Goal: Information Seeking & Learning: Learn about a topic

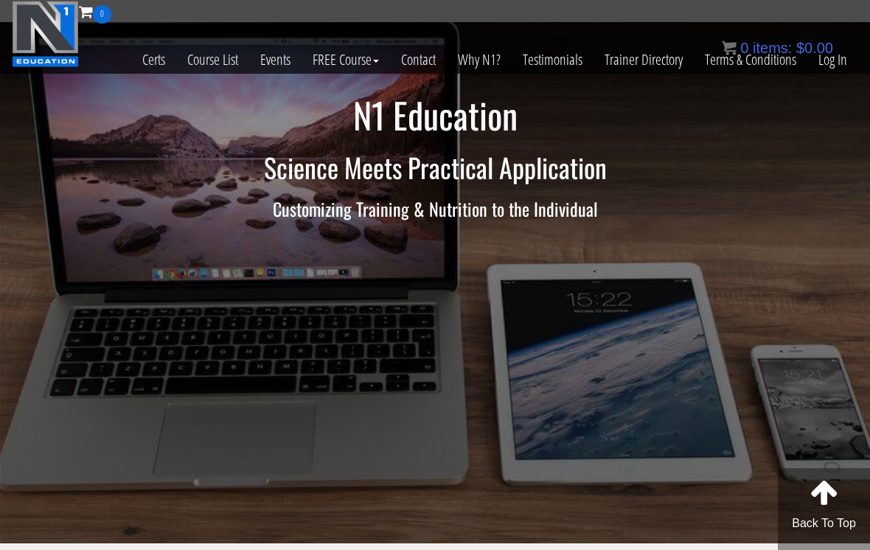
click at [833, 66] on link "Log In" at bounding box center [832, 60] width 51 height 72
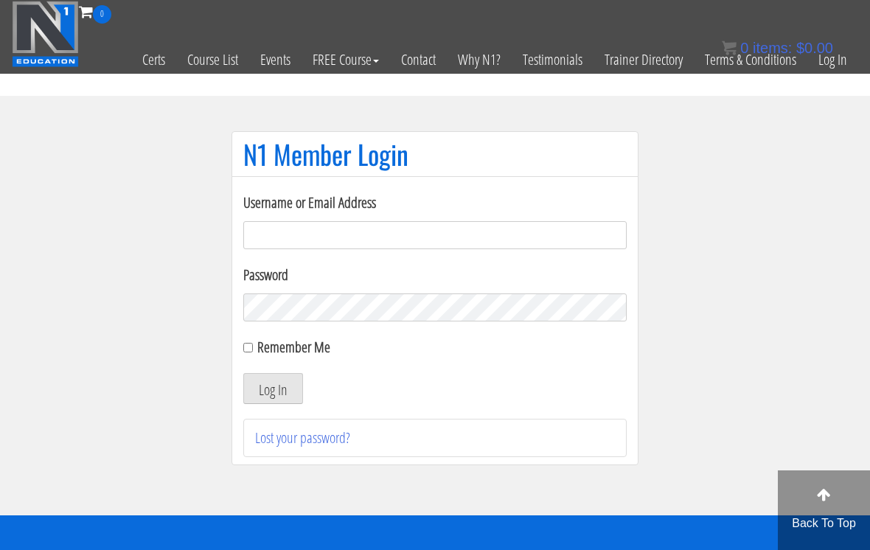
type input "[EMAIL_ADDRESS][DOMAIN_NAME]"
click at [273, 389] on button "Log In" at bounding box center [273, 388] width 60 height 31
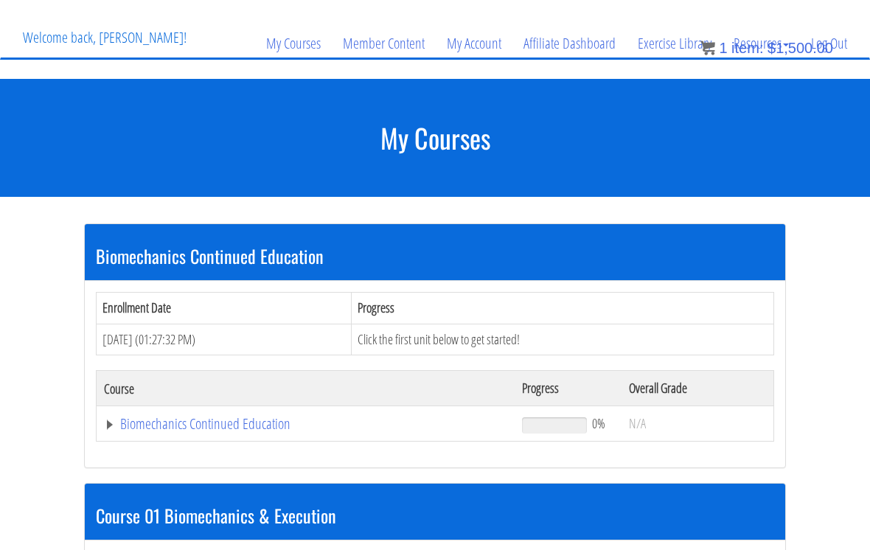
scroll to position [140, 0]
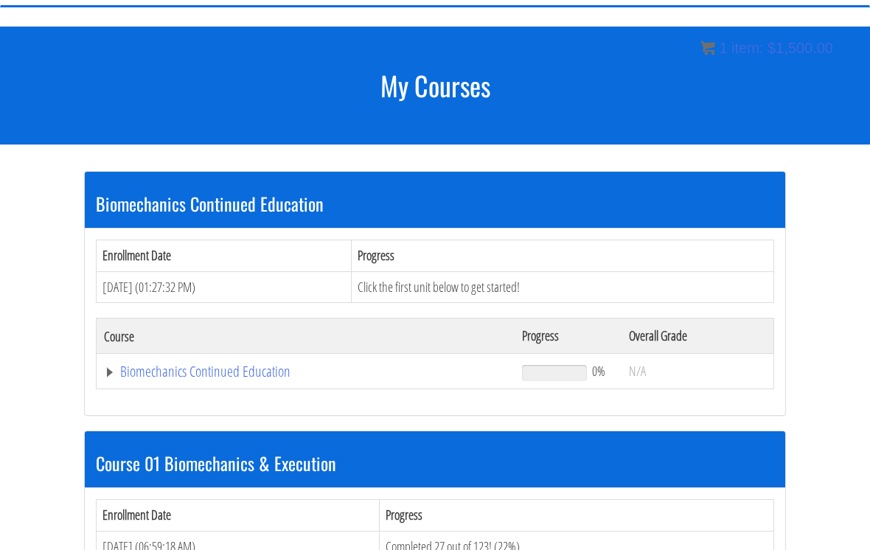
click at [273, 375] on link "Biomechanics Continued Education" at bounding box center [305, 371] width 403 height 15
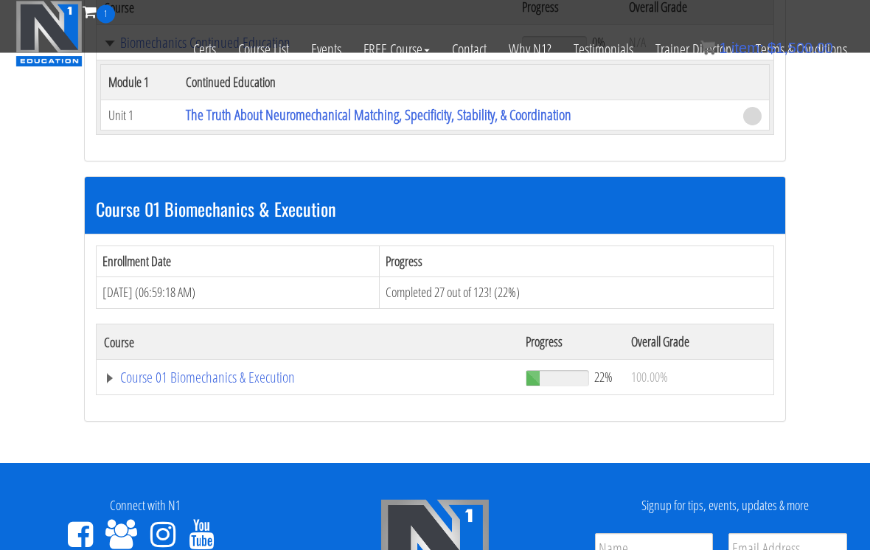
scroll to position [385, 0]
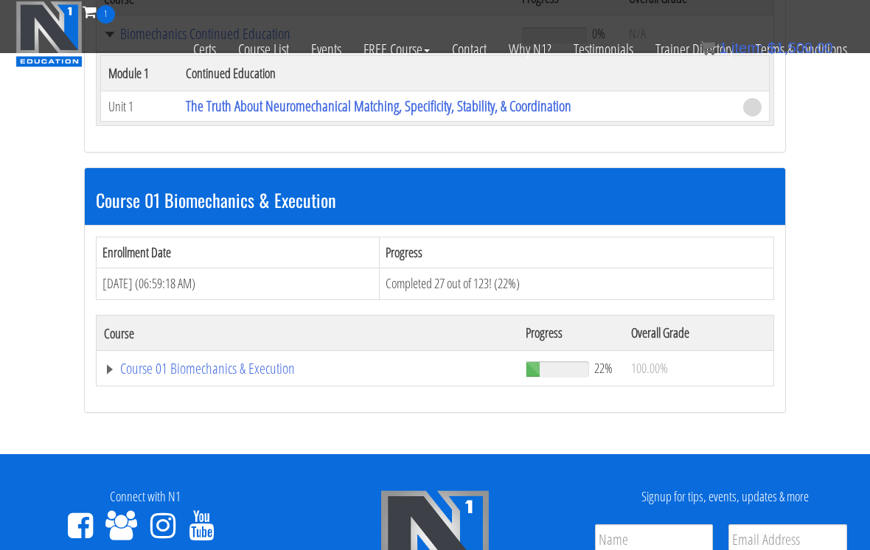
click at [250, 374] on link "Course 01 Biomechanics & Execution" at bounding box center [307, 368] width 407 height 15
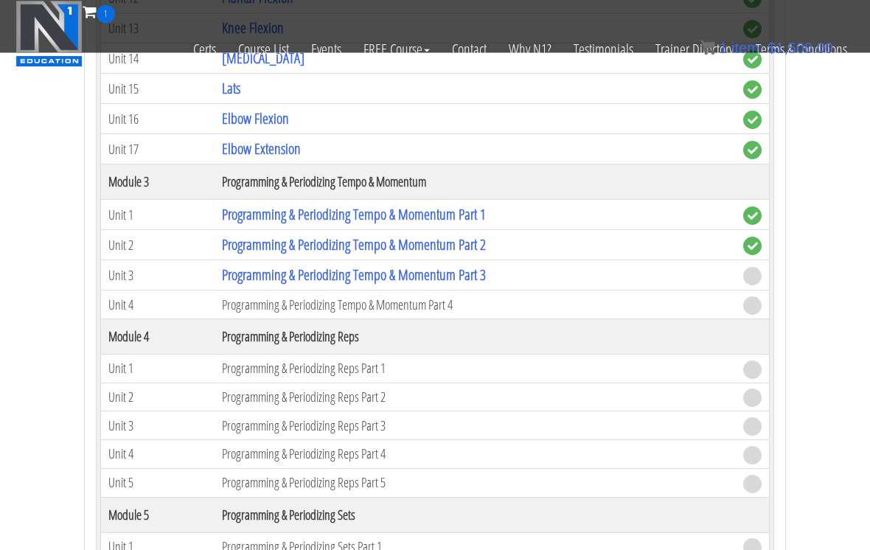
scroll to position [1469, 0]
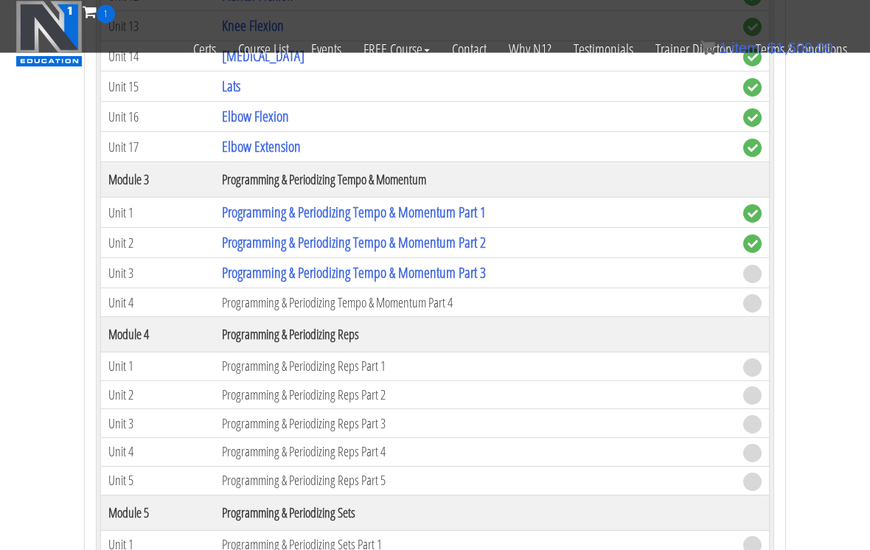
click at [516, 267] on td "Programming & Periodizing Tempo & Momentum Part 3" at bounding box center [474, 274] width 521 height 30
click at [486, 268] on link "Programming & Periodizing Tempo & Momentum Part 3" at bounding box center [354, 273] width 264 height 20
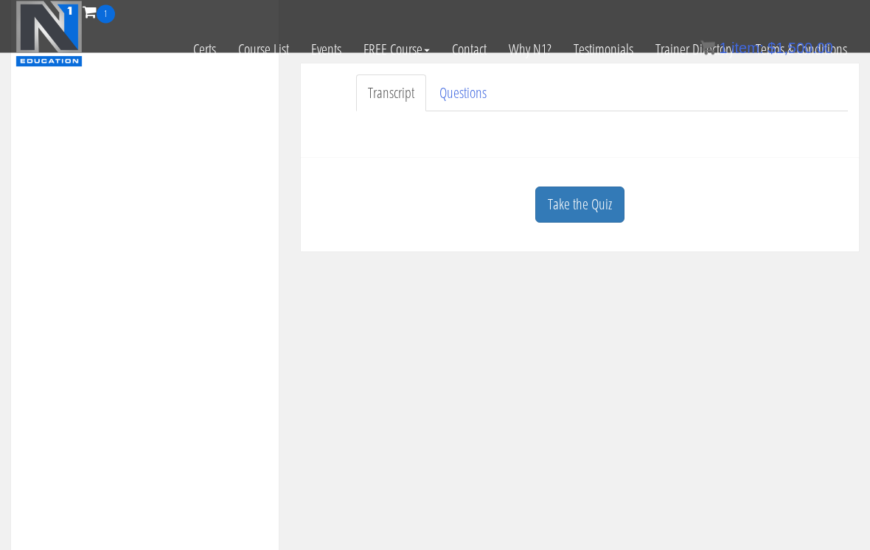
click at [572, 229] on div "Take the Quiz" at bounding box center [580, 205] width 536 height 71
click at [581, 200] on link "Take the Quiz" at bounding box center [579, 204] width 89 height 36
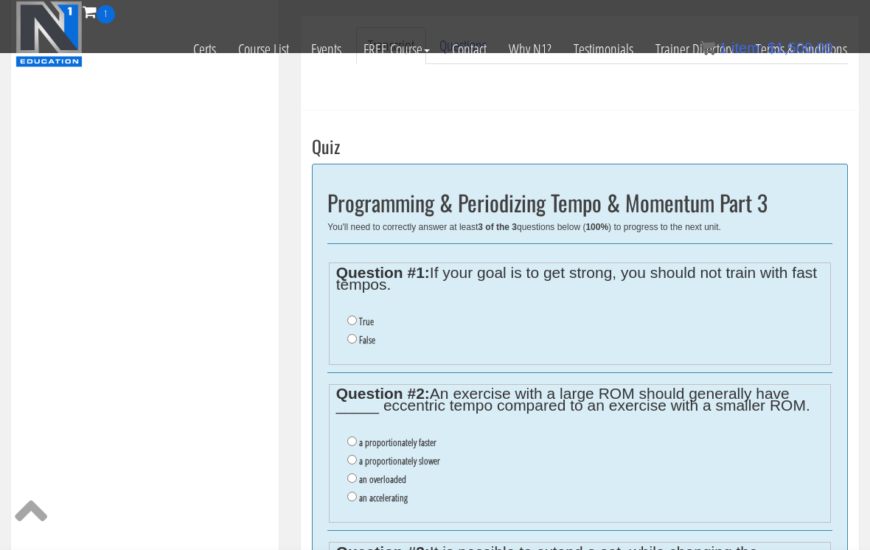
scroll to position [399, 0]
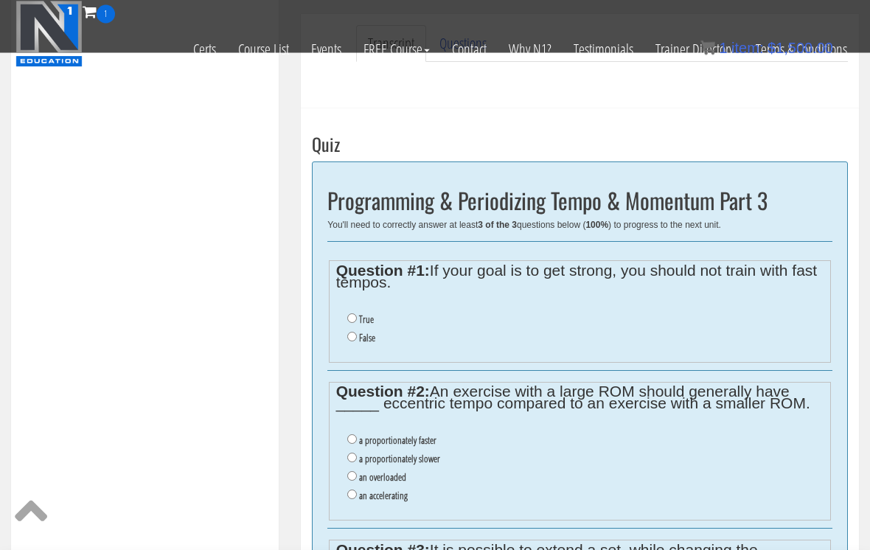
click at [349, 314] on input "True" at bounding box center [352, 319] width 10 height 10
radio input "true"
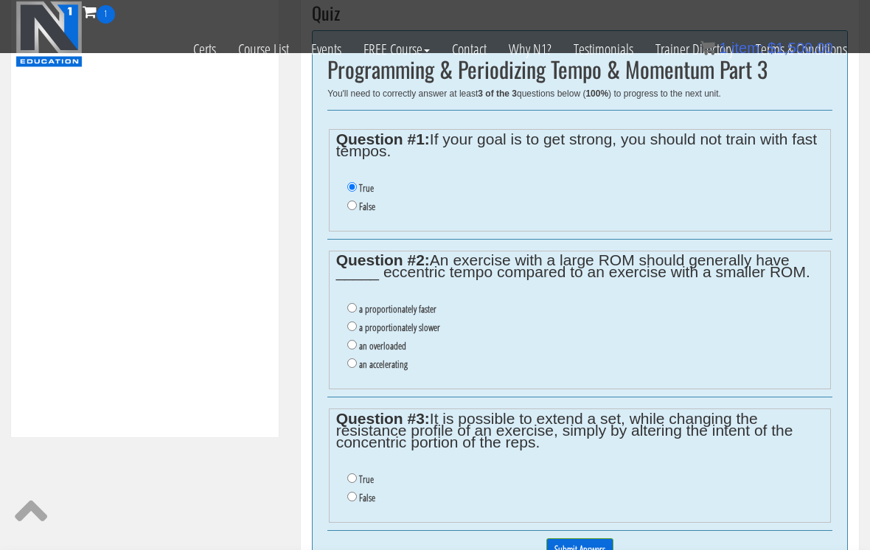
scroll to position [540, 0]
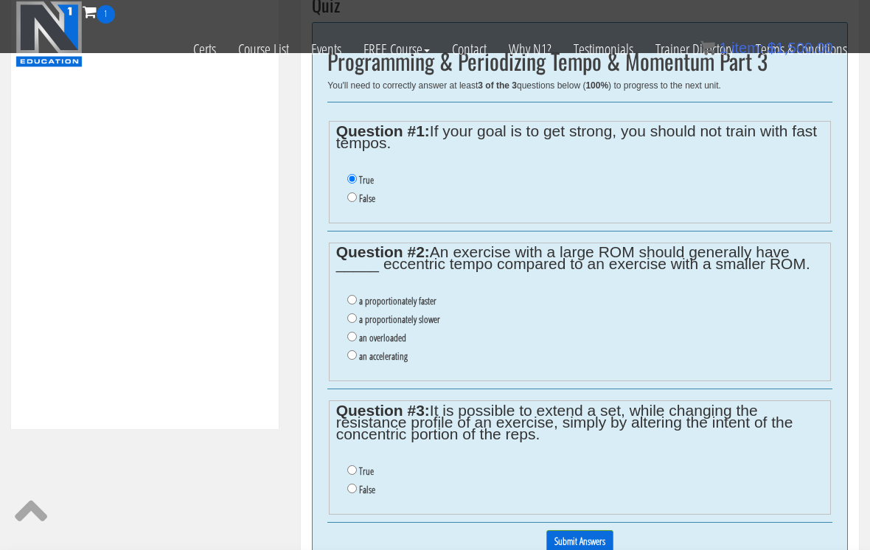
click at [440, 322] on label "a proportionately slower" at bounding box center [399, 319] width 81 height 12
click at [357, 322] on input "a proportionately slower" at bounding box center [352, 318] width 10 height 10
radio input "true"
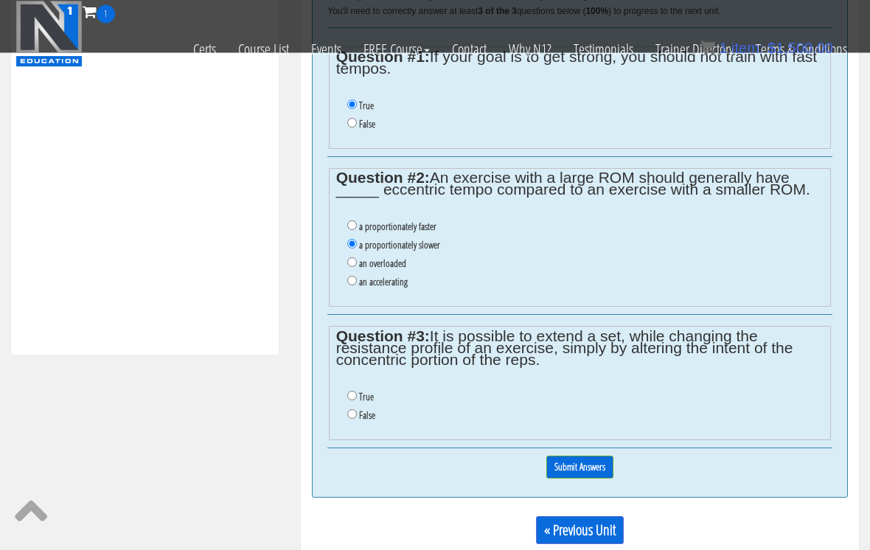
scroll to position [618, 0]
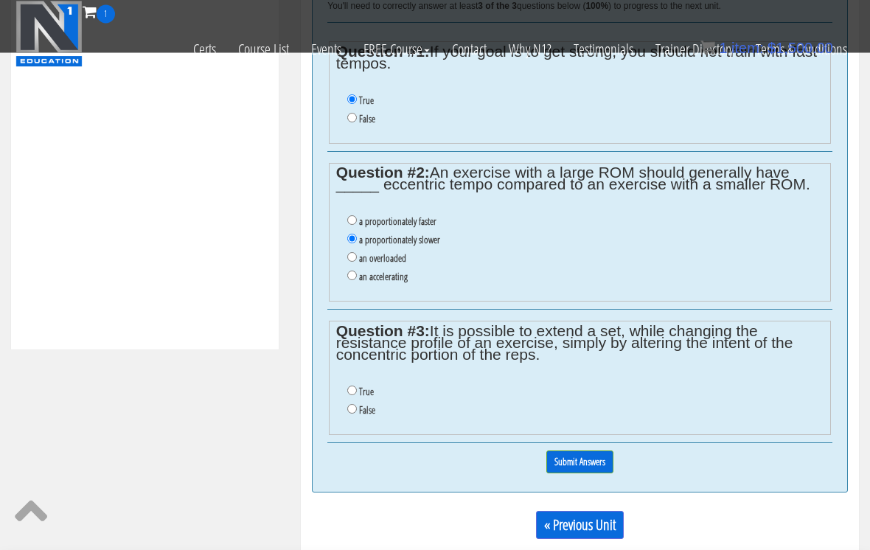
click at [351, 396] on input "True" at bounding box center [352, 391] width 10 height 10
radio input "true"
click at [585, 462] on input "Submit Answers" at bounding box center [579, 462] width 67 height 23
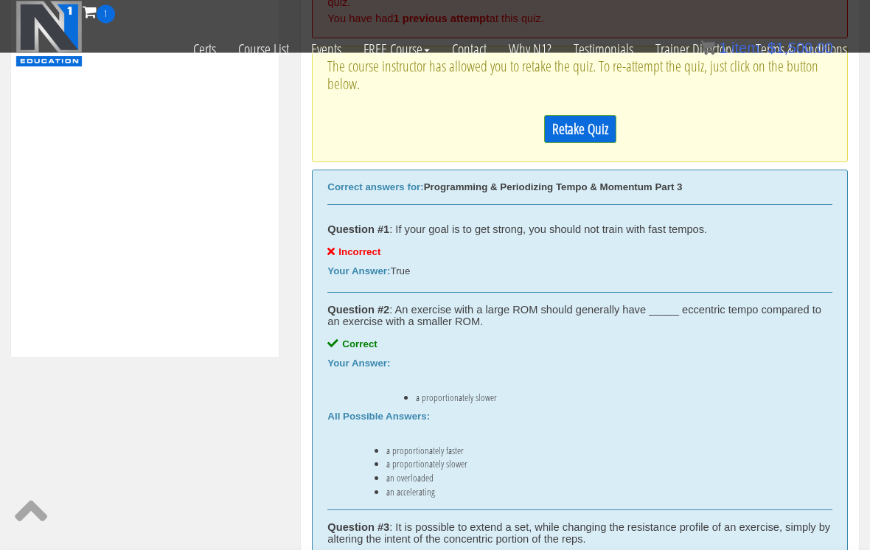
scroll to position [612, 0]
click at [592, 115] on link "Retake Quiz" at bounding box center [580, 129] width 72 height 28
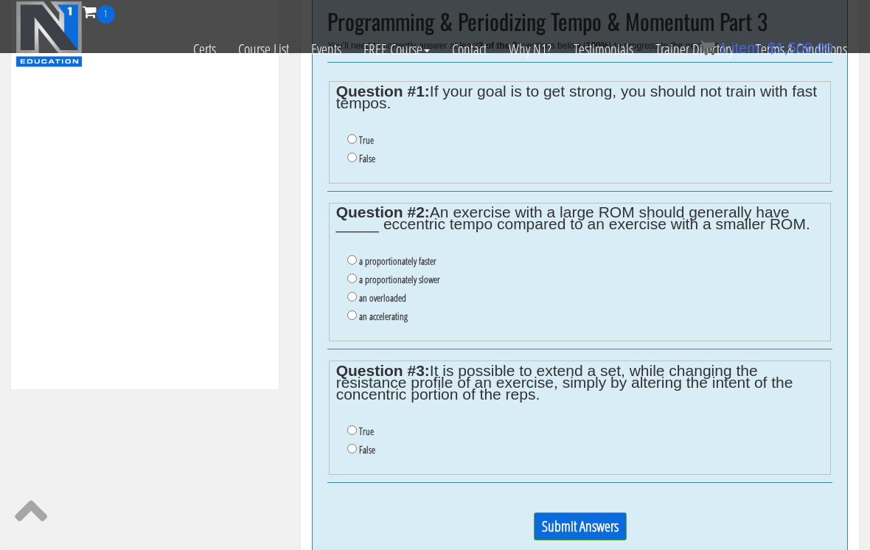
scroll to position [582, 0]
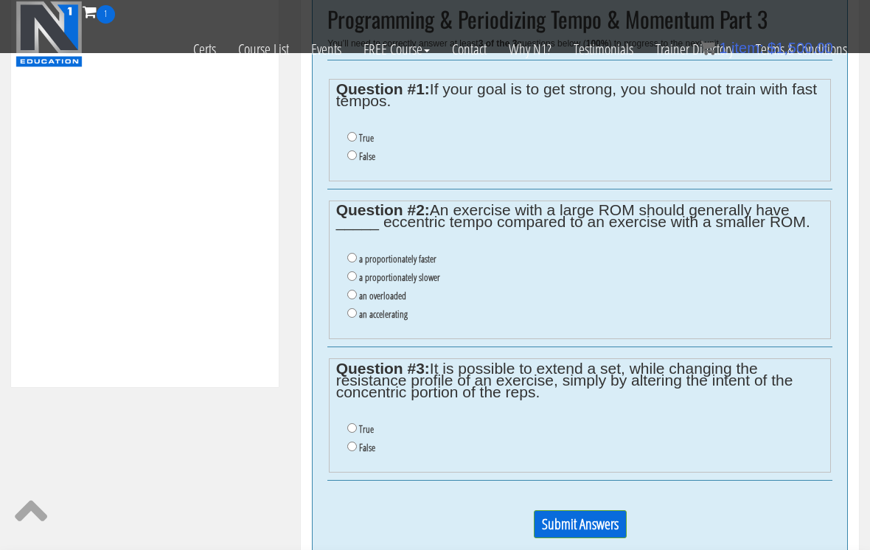
click at [362, 150] on label "False" at bounding box center [367, 156] width 16 height 12
click at [357, 150] on input "False" at bounding box center [352, 155] width 10 height 10
radio input "true"
click at [423, 261] on label "a proportionately faster" at bounding box center [397, 259] width 77 height 12
click at [357, 261] on input "a proportionately faster" at bounding box center [352, 258] width 10 height 10
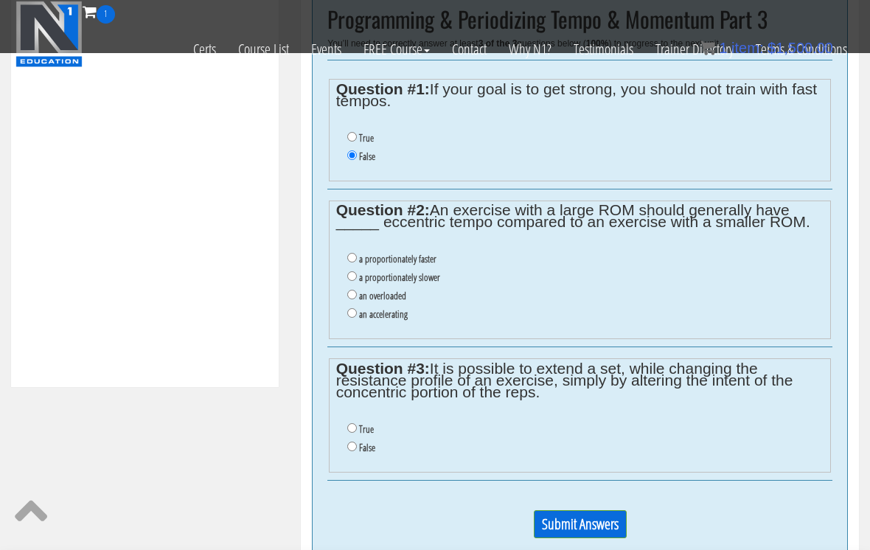
radio input "true"
click at [423, 283] on label "a proportionately slower" at bounding box center [399, 277] width 81 height 12
click at [357, 281] on input "a proportionately slower" at bounding box center [352, 276] width 10 height 10
radio input "true"
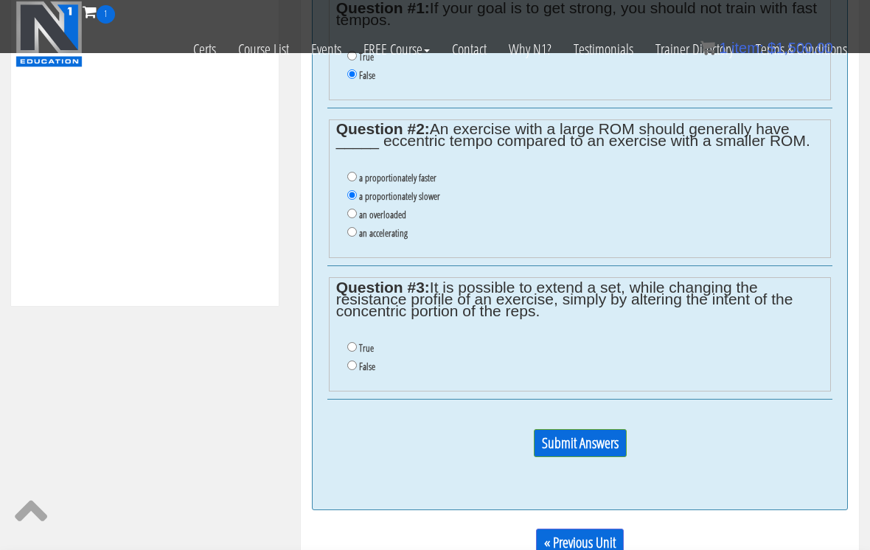
scroll to position [664, 0]
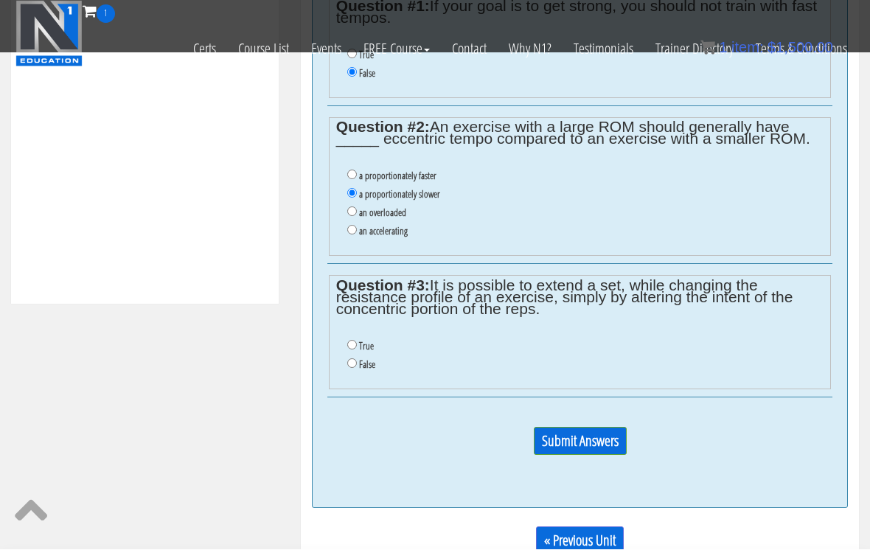
click at [353, 348] on input "True" at bounding box center [352, 346] width 10 height 10
radio input "true"
click at [590, 439] on input "Submit Answers" at bounding box center [580, 442] width 93 height 28
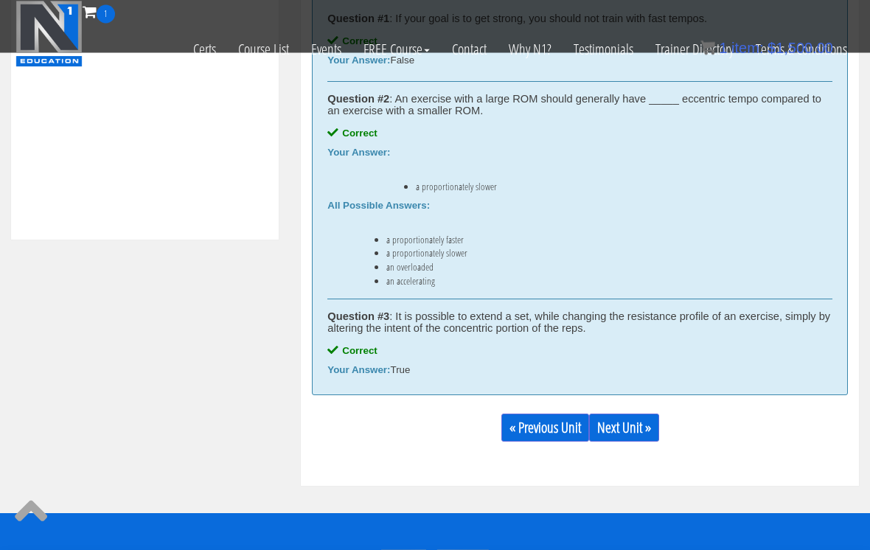
scroll to position [729, 0]
click at [641, 428] on link "Next Unit »" at bounding box center [624, 428] width 70 height 28
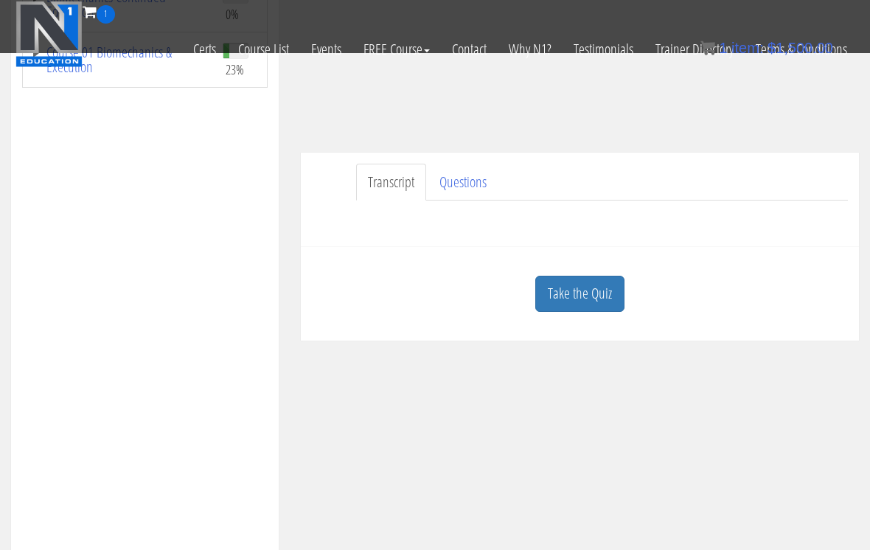
scroll to position [277, 0]
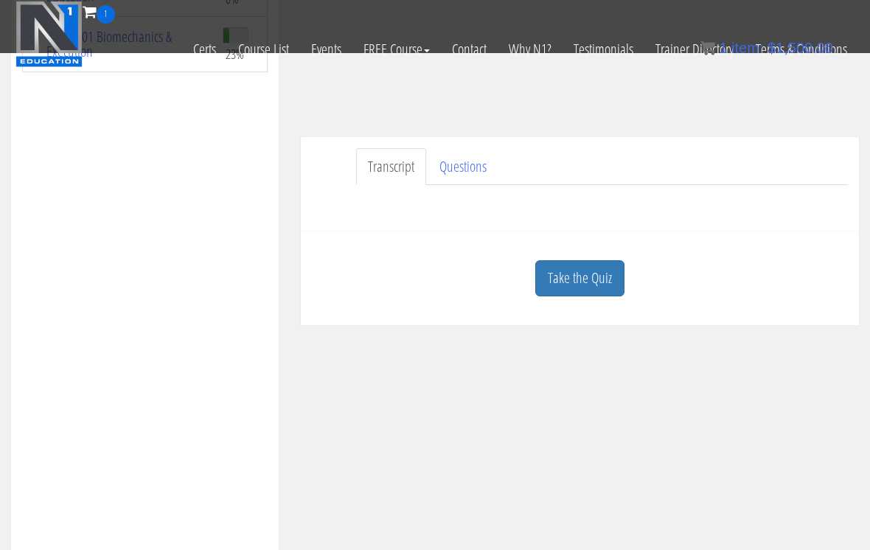
click at [571, 268] on link "Take the Quiz" at bounding box center [579, 278] width 89 height 36
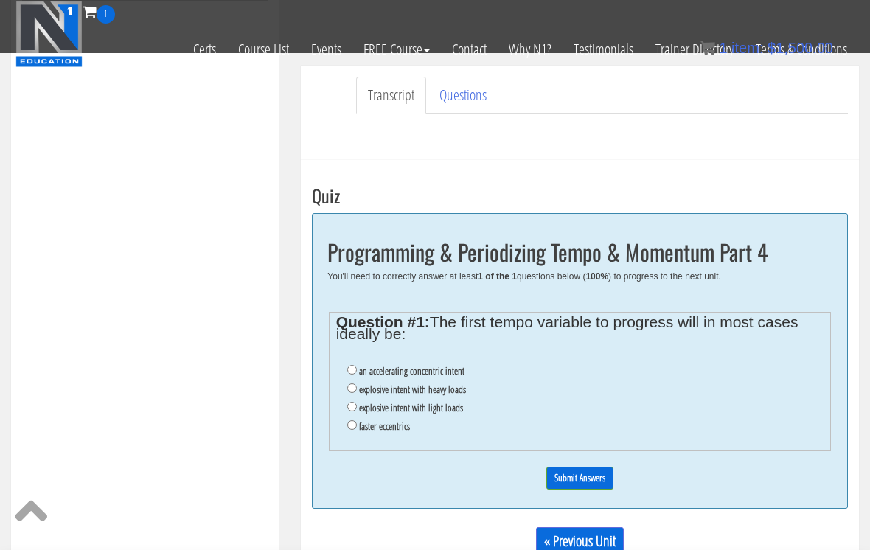
scroll to position [349, 0]
click at [349, 365] on input "an accelerating concentric intent" at bounding box center [352, 369] width 10 height 10
radio input "true"
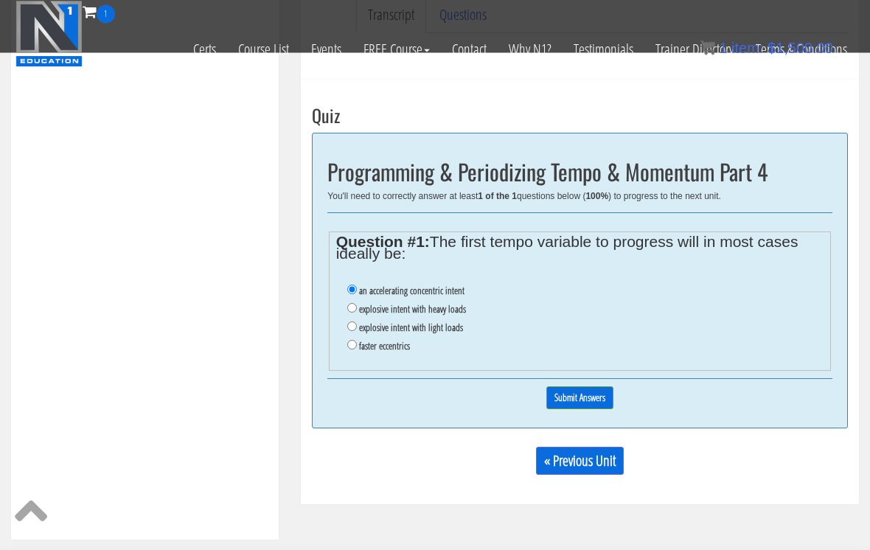
scroll to position [429, 0]
click at [607, 401] on input "Submit Answers" at bounding box center [579, 397] width 67 height 23
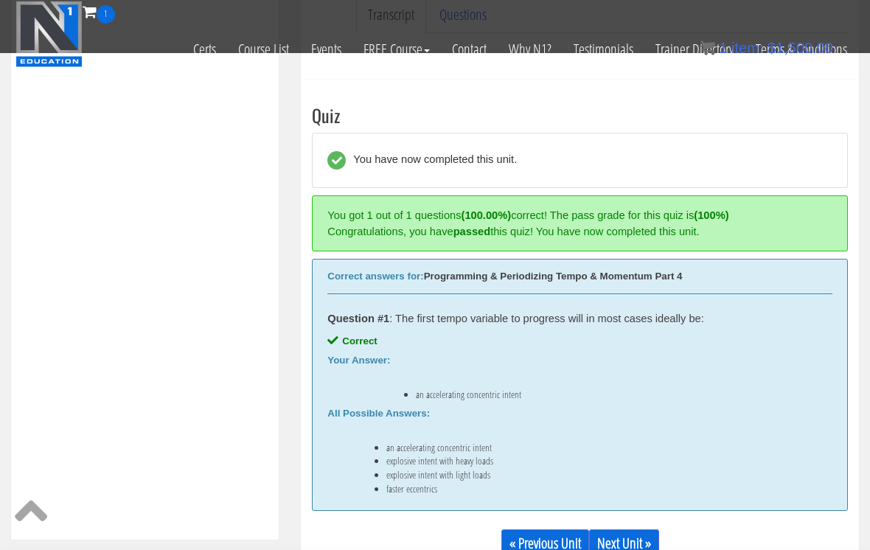
scroll to position [486, 0]
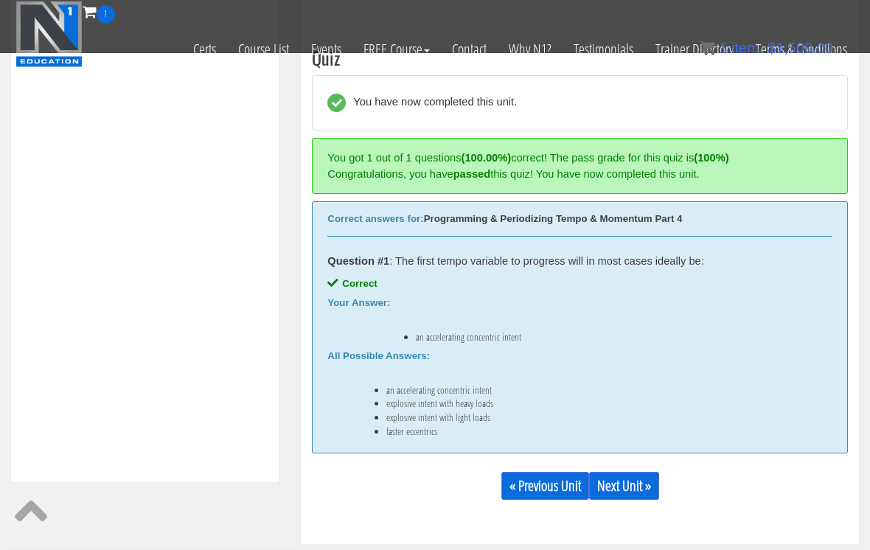
click at [637, 487] on link "Next Unit »" at bounding box center [624, 486] width 70 height 28
